Goal: Information Seeking & Learning: Learn about a topic

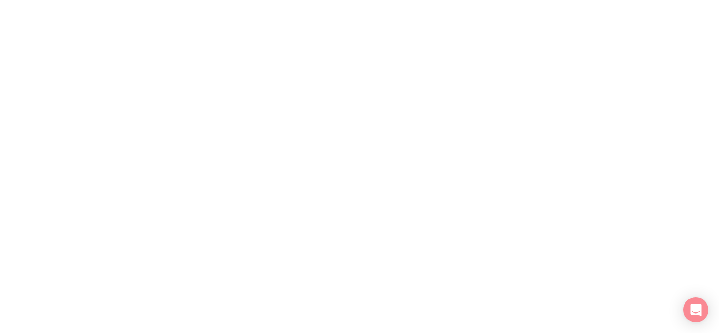
click at [478, 0] on html at bounding box center [359, 0] width 719 height 0
click at [696, 311] on icon "Open Intercom Messenger" at bounding box center [696, 310] width 12 height 14
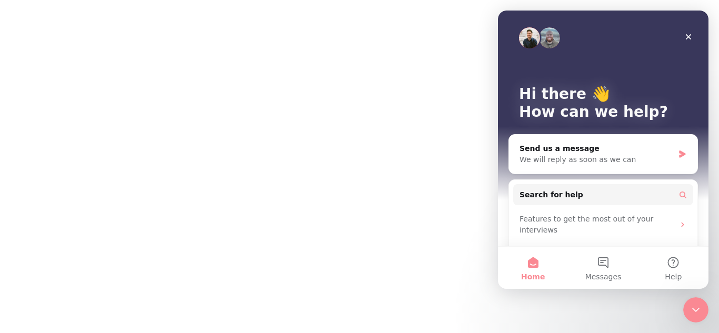
click at [695, 311] on icon "Close Intercom Messenger" at bounding box center [695, 310] width 7 height 4
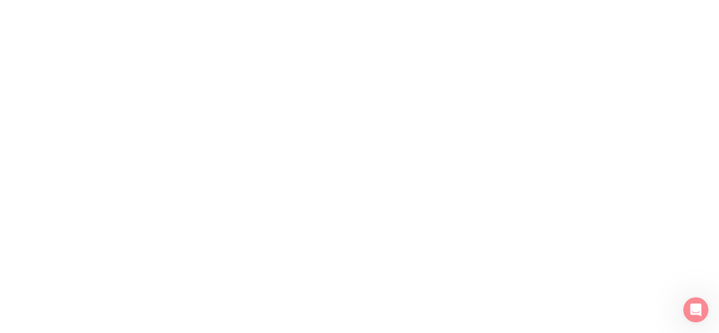
click at [695, 311] on icon "Open Intercom Messenger" at bounding box center [695, 310] width 7 height 8
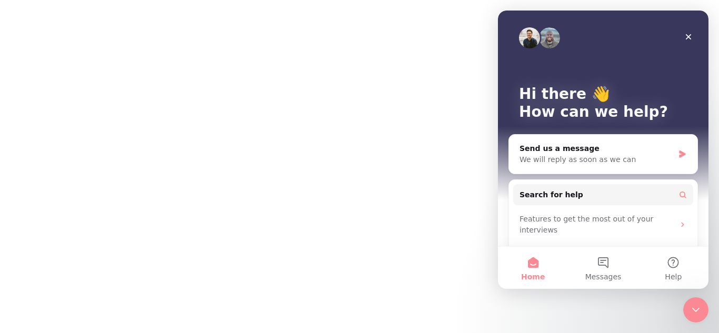
click at [479, 0] on html at bounding box center [359, 0] width 719 height 0
click at [693, 306] on icon "Close Intercom Messenger" at bounding box center [694, 308] width 13 height 13
